Goal: Navigation & Orientation: Find specific page/section

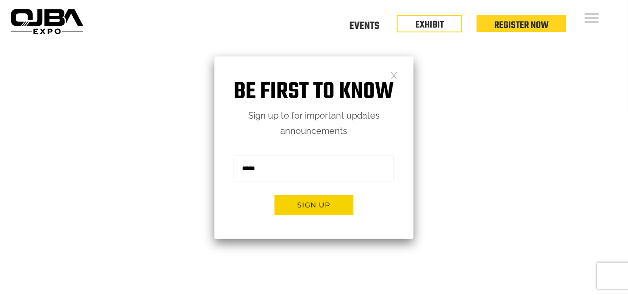
click at [374, 15] on div "Floor Plan Floor Plan Events Floor Plan EXHIBIT Register Now" at bounding box center [354, 21] width 534 height 43
click at [368, 24] on link "Events" at bounding box center [364, 24] width 30 height 3
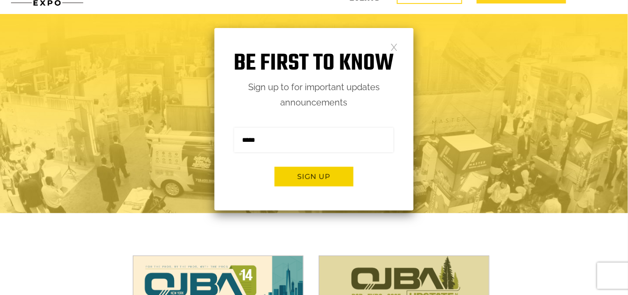
scroll to position [43, 0]
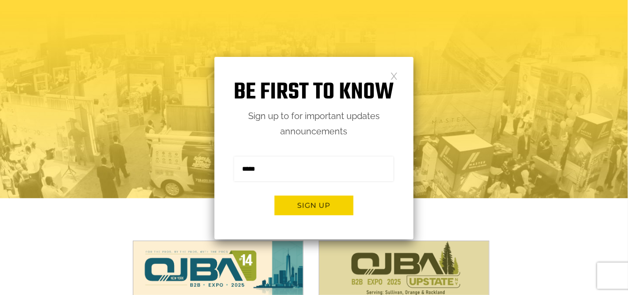
click at [395, 74] on link at bounding box center [393, 75] width 7 height 7
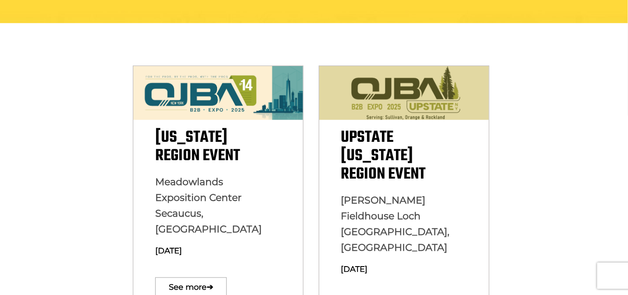
scroll to position [0, 0]
